Goal: Task Accomplishment & Management: Complete application form

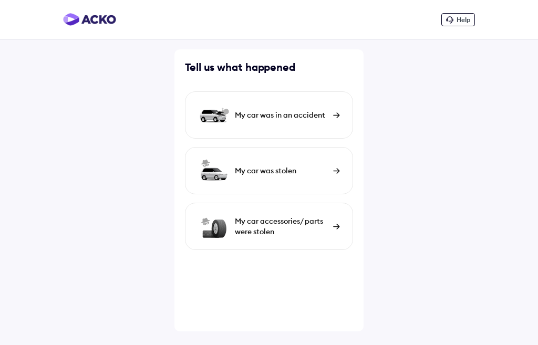
click at [280, 129] on div "My car was in an accident" at bounding box center [269, 114] width 168 height 47
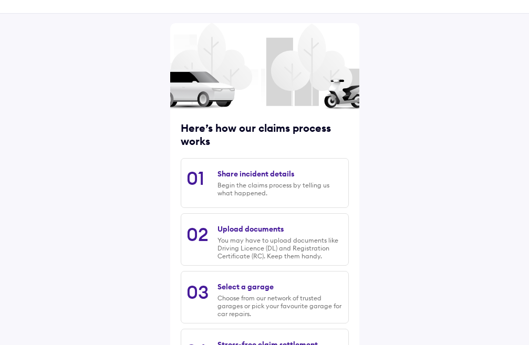
scroll to position [53, 0]
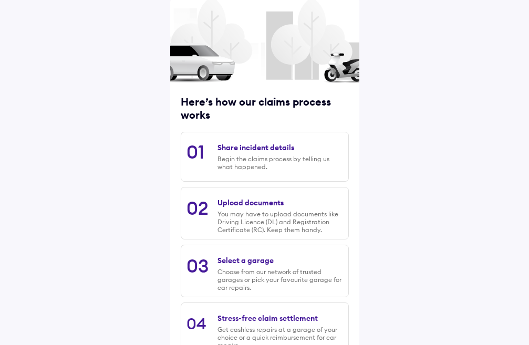
click at [325, 164] on div "Begin the claims process by telling us what happened." at bounding box center [279, 163] width 125 height 16
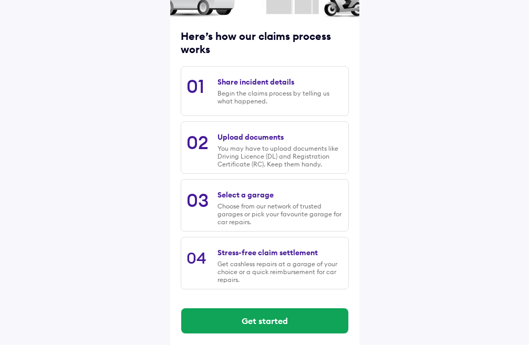
scroll to position [125, 0]
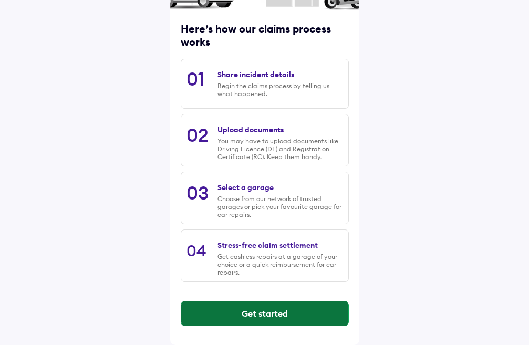
click at [305, 315] on button "Get started" at bounding box center [264, 313] width 167 height 25
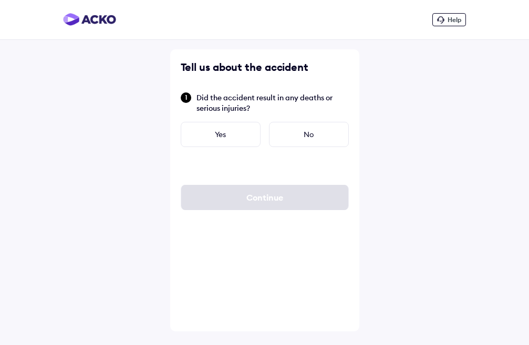
scroll to position [0, 0]
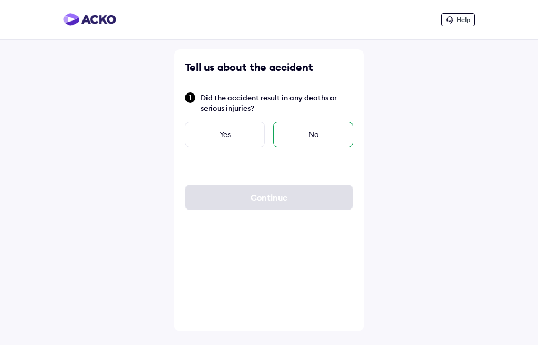
click at [307, 124] on div "No" at bounding box center [313, 134] width 80 height 25
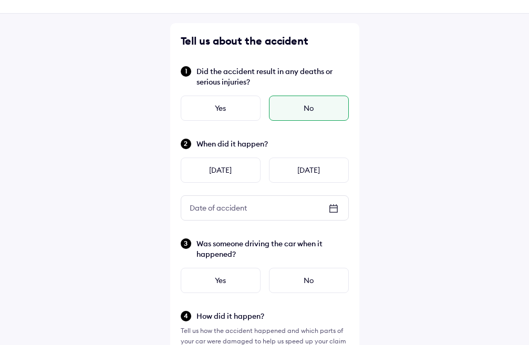
scroll to position [53, 0]
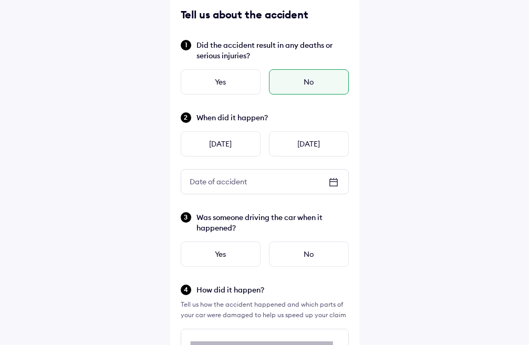
click at [332, 189] on div at bounding box center [333, 183] width 13 height 15
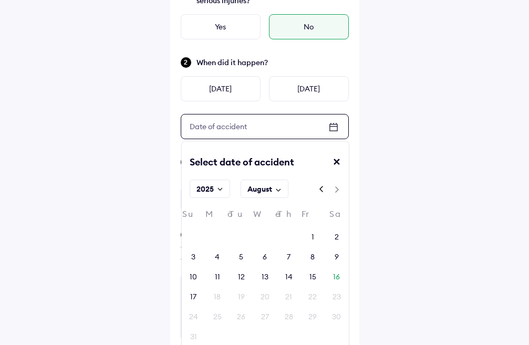
scroll to position [158, 0]
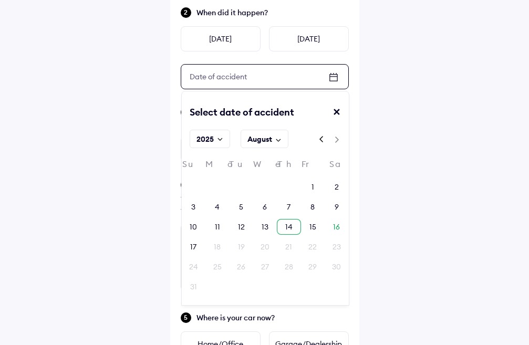
click at [287, 222] on div "14" at bounding box center [288, 227] width 7 height 11
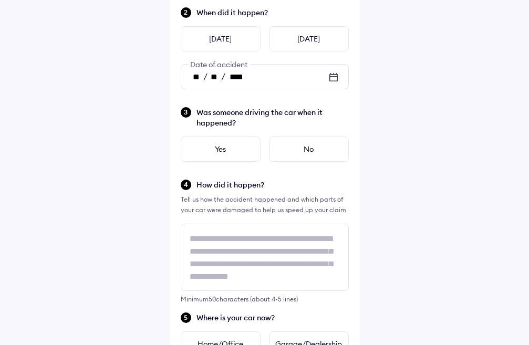
scroll to position [210, 0]
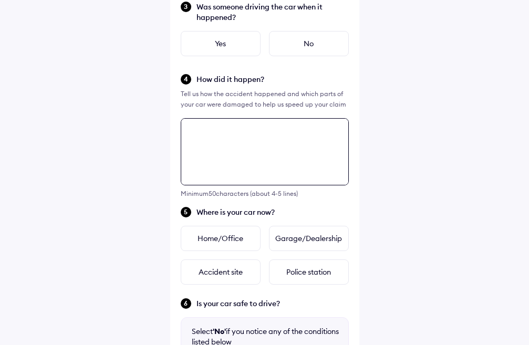
click at [249, 173] on div "Tell us about the accident Did the accident result in any deaths or serious inj…" at bounding box center [264, 185] width 189 height 799
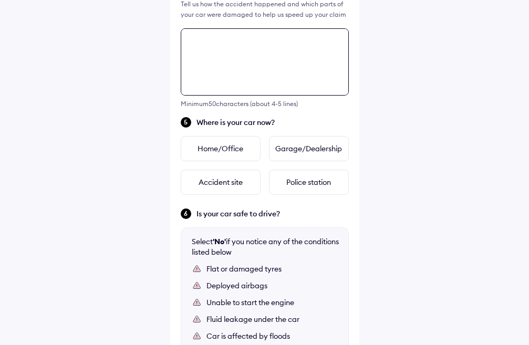
scroll to position [381, 0]
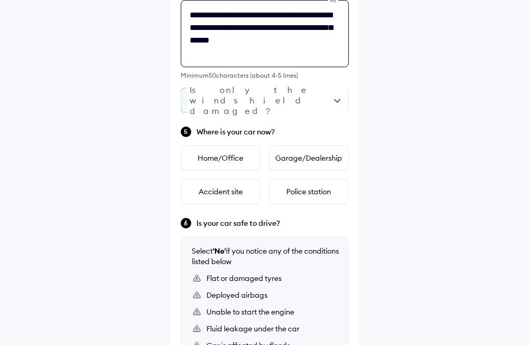
type textarea "**********"
click at [268, 107] on div at bounding box center [265, 100] width 168 height 25
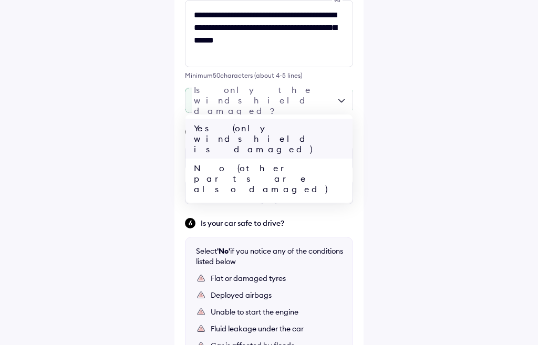
click at [273, 129] on div "Yes (only windshield is damaged)" at bounding box center [268, 139] width 167 height 40
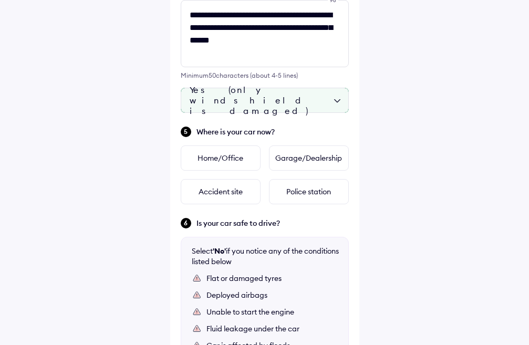
scroll to position [434, 0]
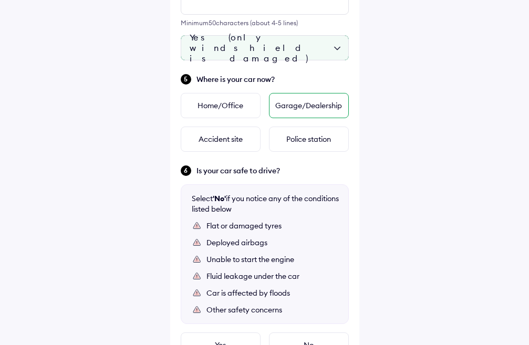
click at [337, 107] on div "Garage/Dealership" at bounding box center [309, 105] width 80 height 25
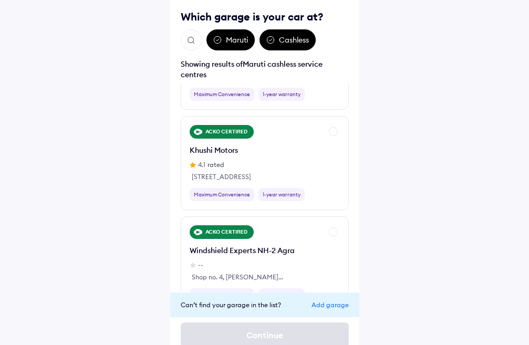
scroll to position [1680, 0]
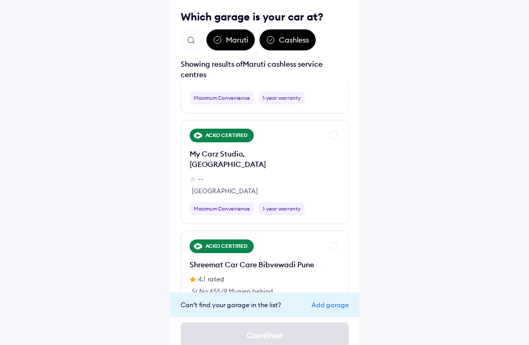
click at [189, 44] on img "Open search" at bounding box center [190, 40] width 9 height 9
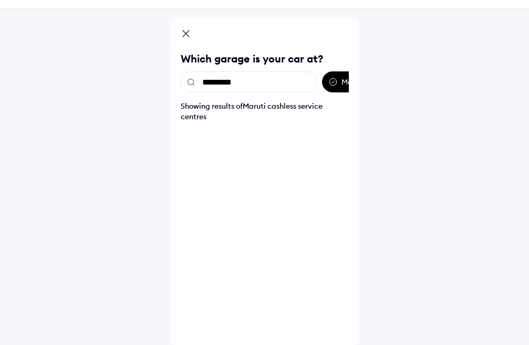
scroll to position [74, 0]
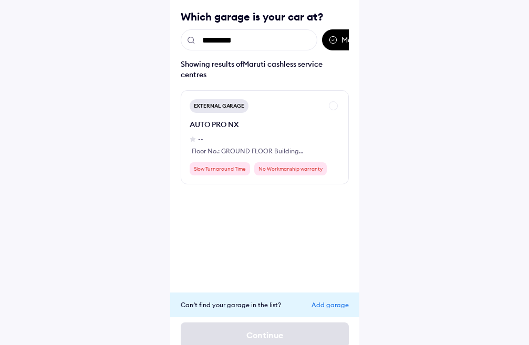
click at [225, 39] on input "*********" at bounding box center [249, 39] width 137 height 21
type input "**********"
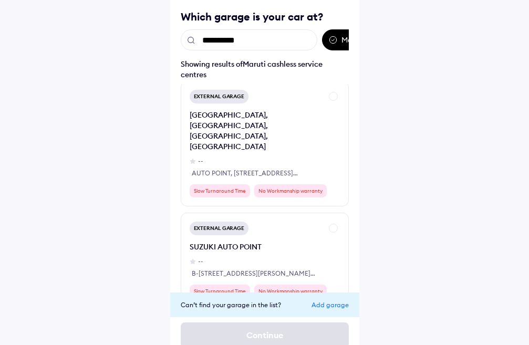
scroll to position [0, 0]
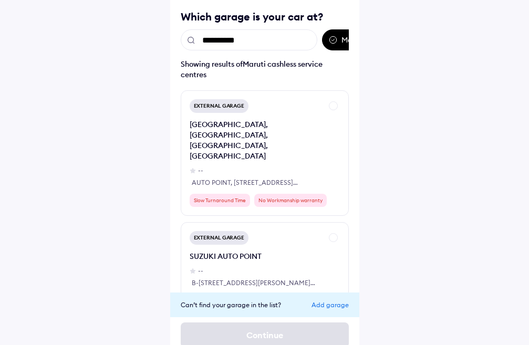
click at [335, 308] on div "Add garage" at bounding box center [329, 305] width 37 height 8
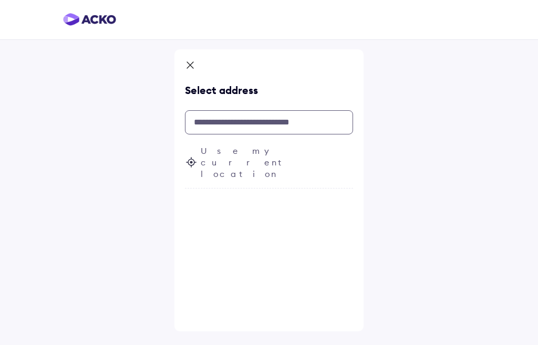
click at [270, 122] on input "text" at bounding box center [269, 122] width 168 height 24
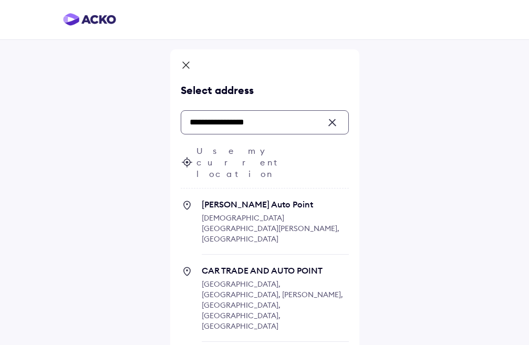
click at [294, 125] on input "**********" at bounding box center [265, 122] width 168 height 24
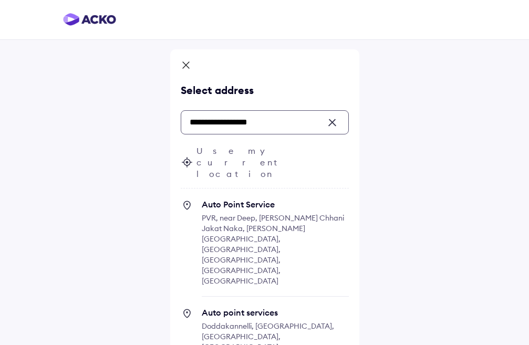
type input "**********"
click at [267, 157] on div "Use my current location" at bounding box center [265, 167] width 168 height 44
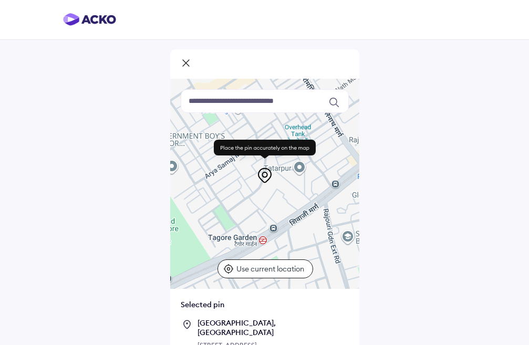
click at [320, 204] on div at bounding box center [264, 184] width 189 height 210
click at [269, 111] on input at bounding box center [265, 101] width 168 height 24
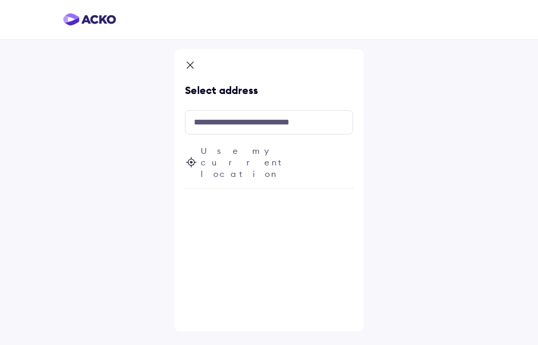
click at [268, 151] on span "Use my current location" at bounding box center [277, 162] width 152 height 35
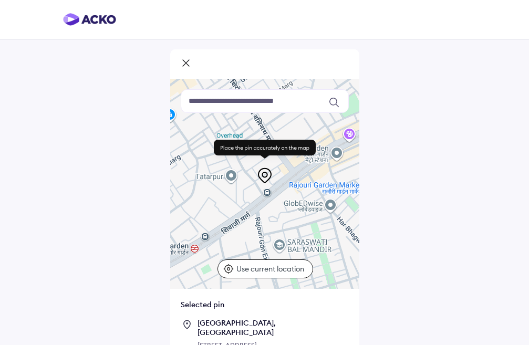
drag, startPoint x: 306, startPoint y: 200, endPoint x: 235, endPoint y: 208, distance: 70.9
click at [235, 208] on div at bounding box center [264, 184] width 189 height 210
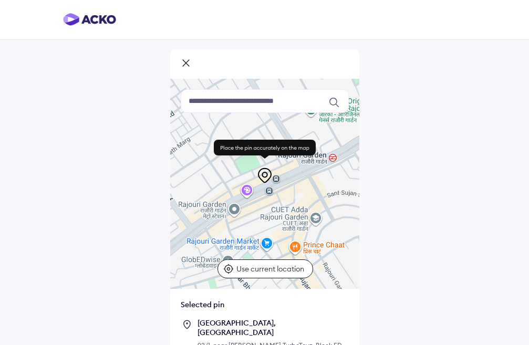
drag, startPoint x: 333, startPoint y: 139, endPoint x: 229, endPoint y: 196, distance: 118.0
click at [229, 196] on div at bounding box center [264, 184] width 189 height 210
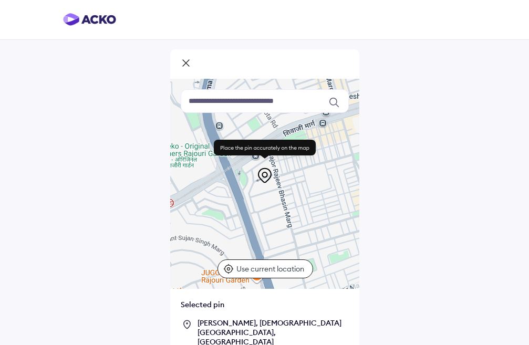
drag, startPoint x: 332, startPoint y: 132, endPoint x: 166, endPoint y: 179, distance: 171.9
click at [166, 179] on div "Keyboard shortcuts Map Data Map data ©2025 Map data ©2025 100 m Click to toggle…" at bounding box center [264, 208] width 529 height 417
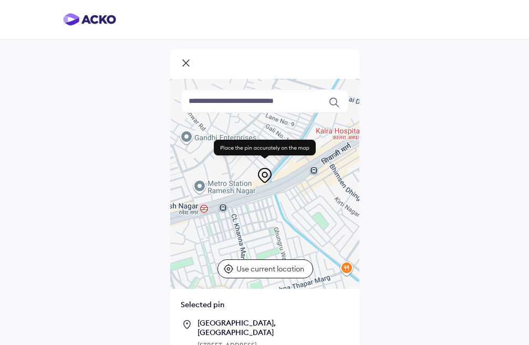
drag, startPoint x: 340, startPoint y: 123, endPoint x: 153, endPoint y: 233, distance: 216.0
click at [153, 233] on div "Keyboard shortcuts Map Data Map data ©2025 Map data ©2025 100 m Click to toggle…" at bounding box center [264, 203] width 529 height 407
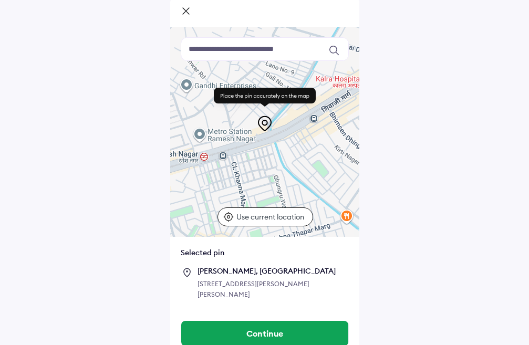
scroll to position [64, 0]
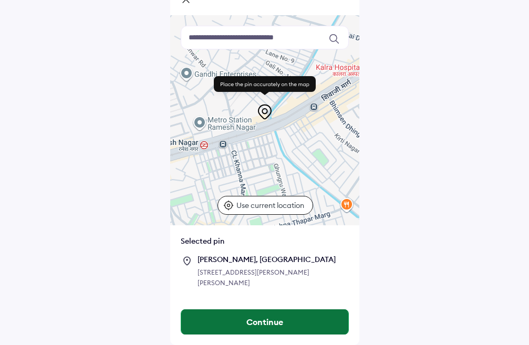
click at [316, 317] on button "Continue" at bounding box center [264, 321] width 167 height 25
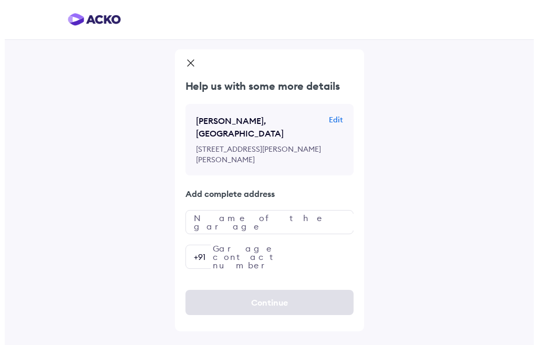
scroll to position [0, 0]
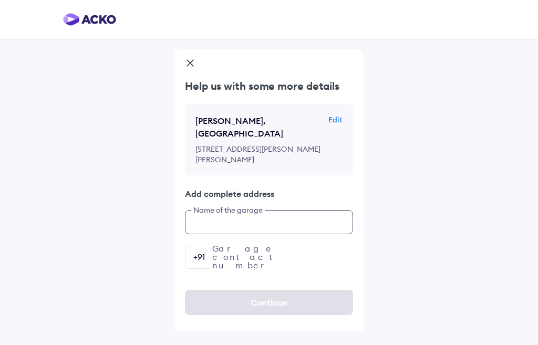
click at [233, 219] on input "text" at bounding box center [269, 222] width 168 height 24
type input "**********"
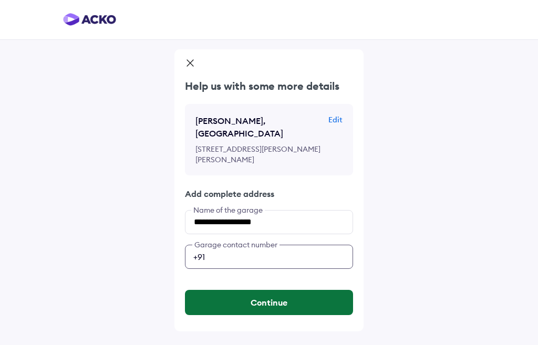
type input "**********"
click at [264, 303] on button "Continue" at bounding box center [269, 302] width 168 height 25
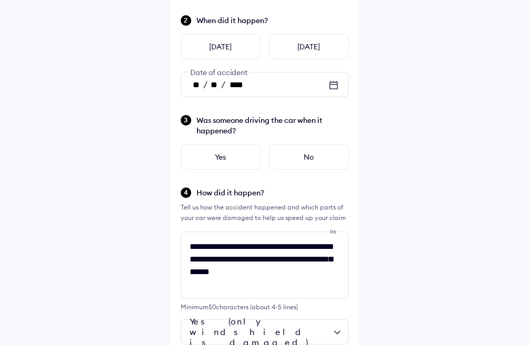
scroll to position [158, 0]
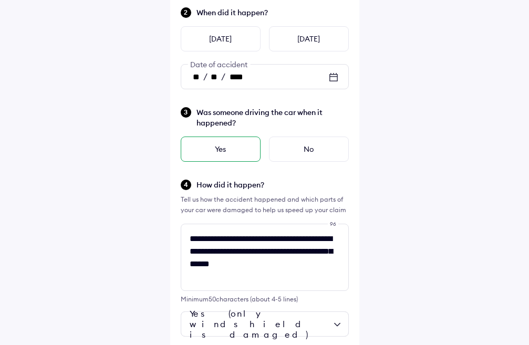
click at [244, 153] on div "Yes" at bounding box center [221, 149] width 80 height 25
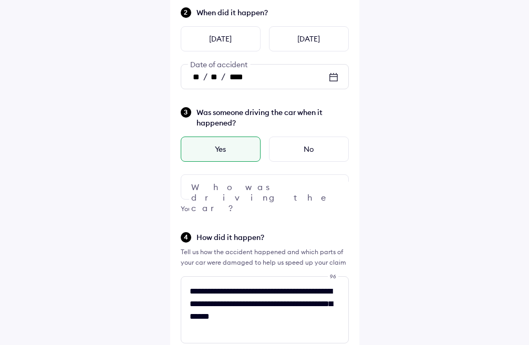
click at [334, 184] on img at bounding box center [333, 187] width 13 height 13
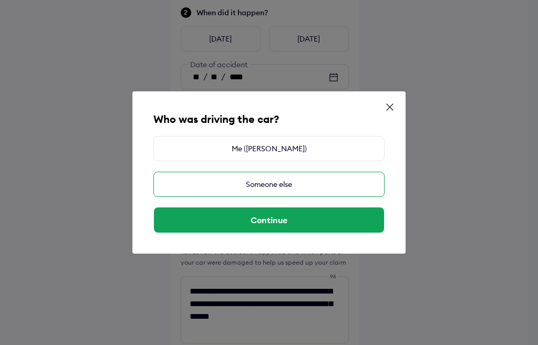
click at [334, 183] on div "Someone else" at bounding box center [268, 184] width 231 height 25
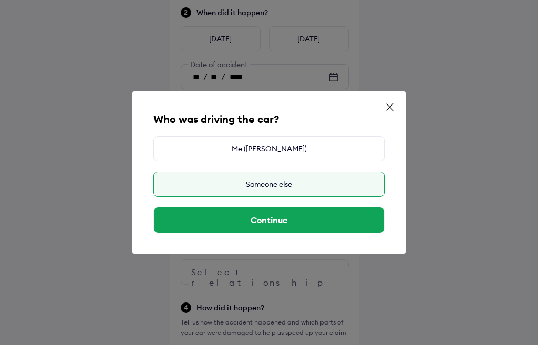
click at [332, 234] on div "Who was driving the car? Me ([PERSON_NAME]) Someone else Continue" at bounding box center [268, 172] width 273 height 162
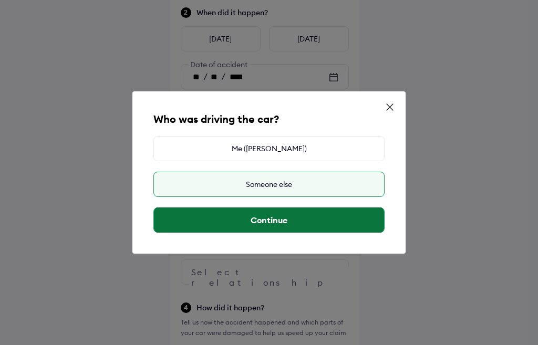
click at [333, 227] on button "Continue" at bounding box center [269, 219] width 230 height 25
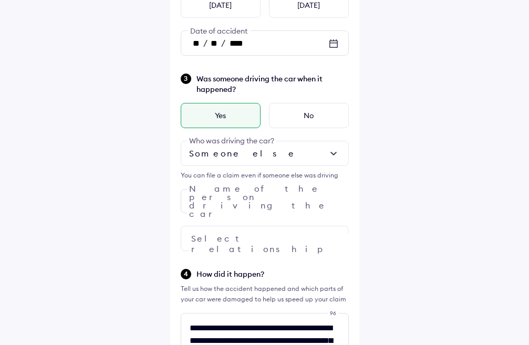
scroll to position [210, 0]
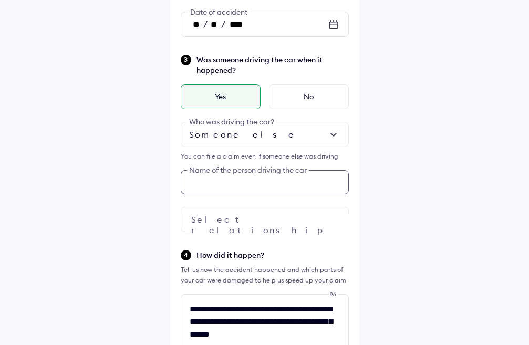
click at [254, 173] on input "text" at bounding box center [265, 182] width 168 height 24
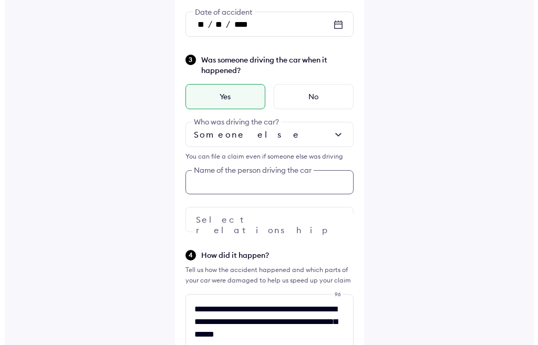
scroll to position [219, 0]
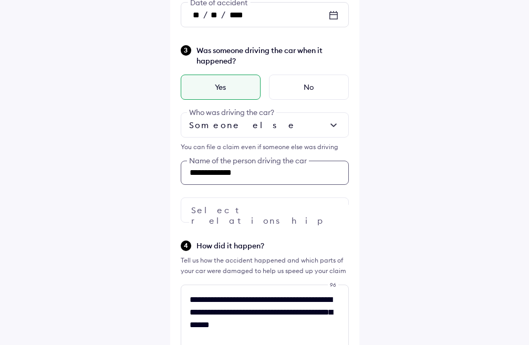
type input "**********"
click at [330, 204] on img at bounding box center [333, 210] width 13 height 13
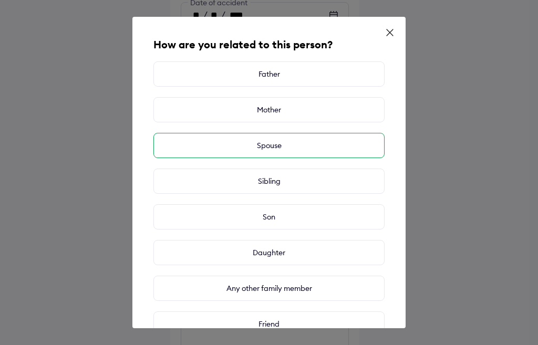
click at [301, 144] on div "Spouse" at bounding box center [268, 145] width 231 height 25
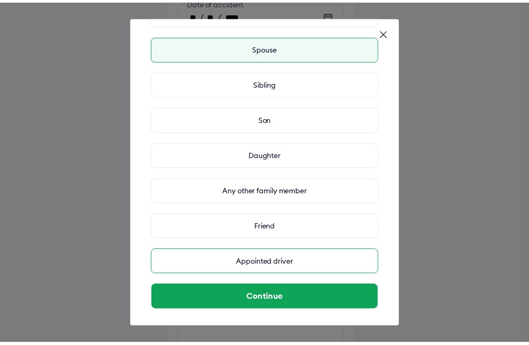
scroll to position [101, 0]
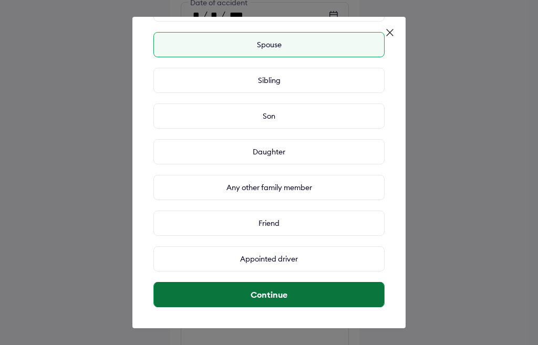
click at [285, 286] on button "Continue" at bounding box center [269, 294] width 230 height 25
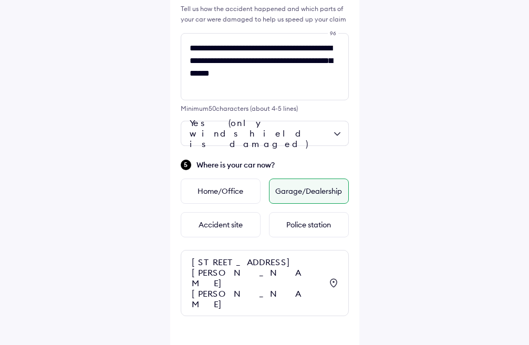
scroll to position [522, 0]
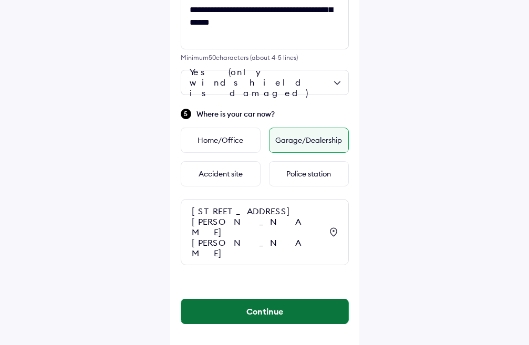
click at [316, 305] on button "Continue" at bounding box center [264, 311] width 167 height 25
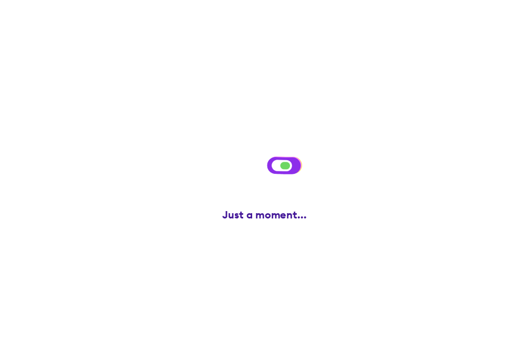
scroll to position [0, 0]
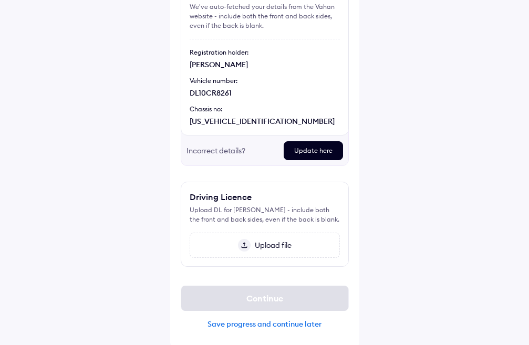
scroll to position [116, 0]
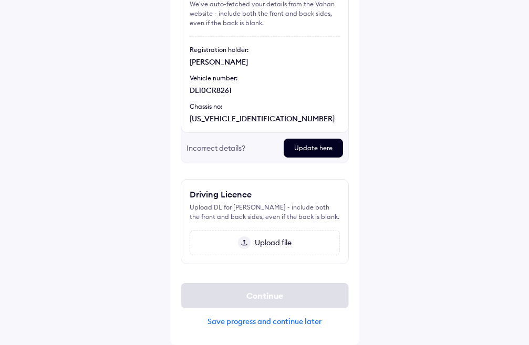
click at [285, 239] on span "Upload file" at bounding box center [270, 242] width 41 height 9
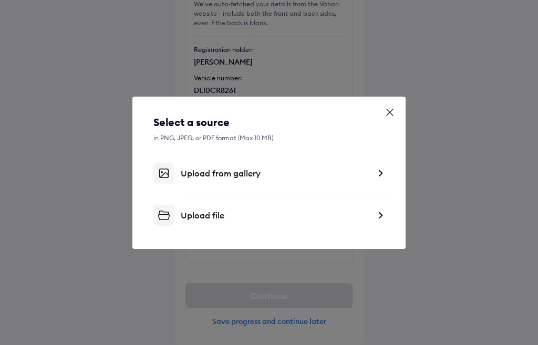
click at [218, 214] on div "Upload file" at bounding box center [275, 215] width 189 height 11
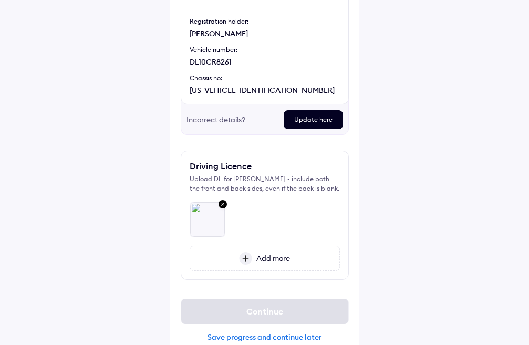
scroll to position [160, 0]
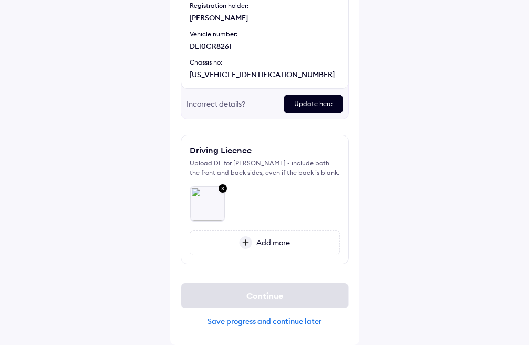
click at [256, 238] on span "Add more" at bounding box center [271, 242] width 38 height 9
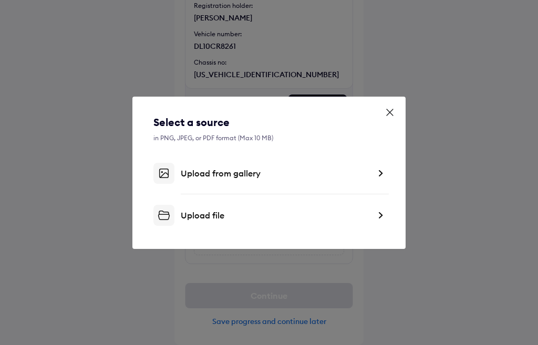
click at [242, 216] on div "Upload file" at bounding box center [275, 215] width 189 height 11
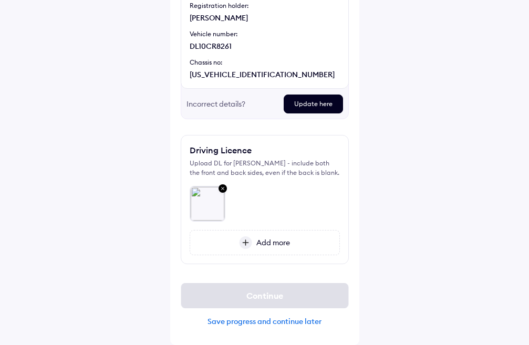
scroll to position [126, 0]
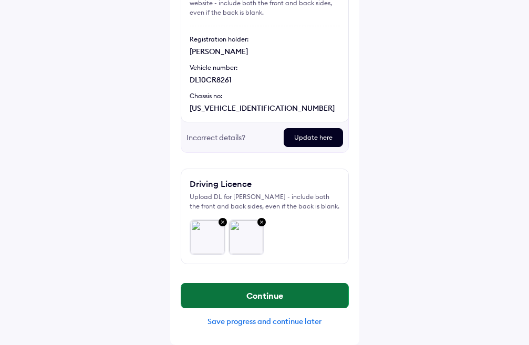
click at [276, 288] on button "Continue" at bounding box center [264, 295] width 167 height 25
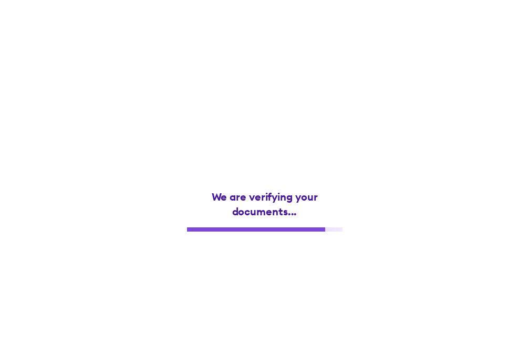
scroll to position [0, 0]
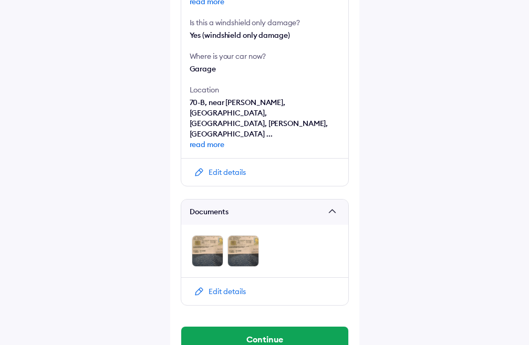
scroll to position [488, 0]
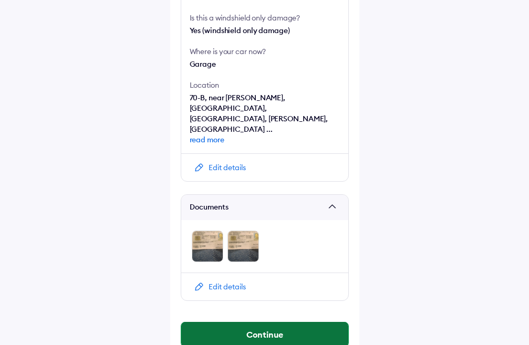
click at [258, 322] on button "Continue" at bounding box center [264, 334] width 167 height 25
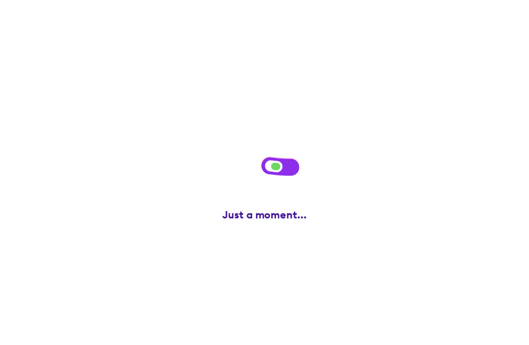
scroll to position [0, 0]
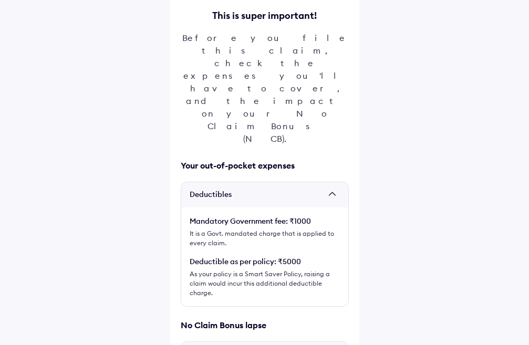
scroll to position [105, 0]
